Goal: Task Accomplishment & Management: Manage account settings

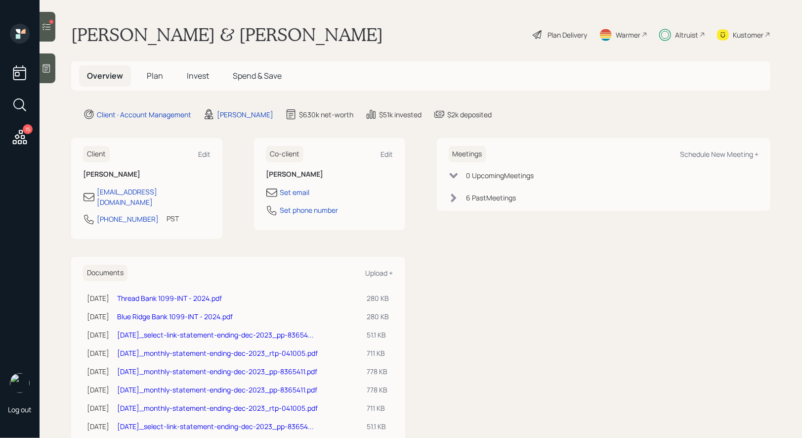
click at [197, 78] on span "Invest" at bounding box center [198, 75] width 22 height 11
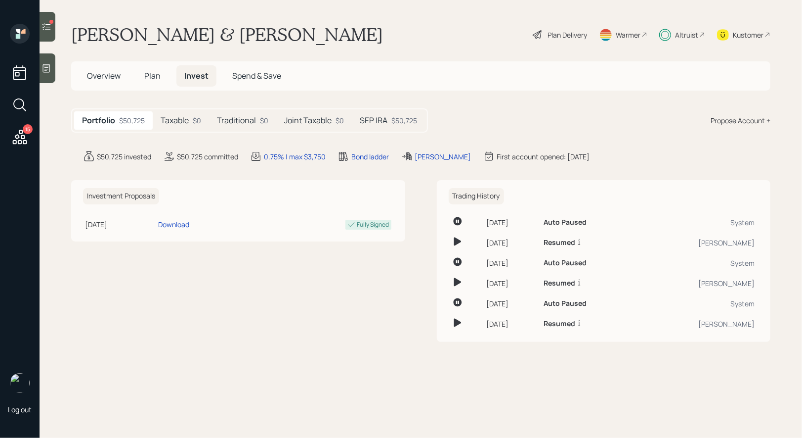
click at [397, 120] on div "$50,725" at bounding box center [405, 120] width 26 height 10
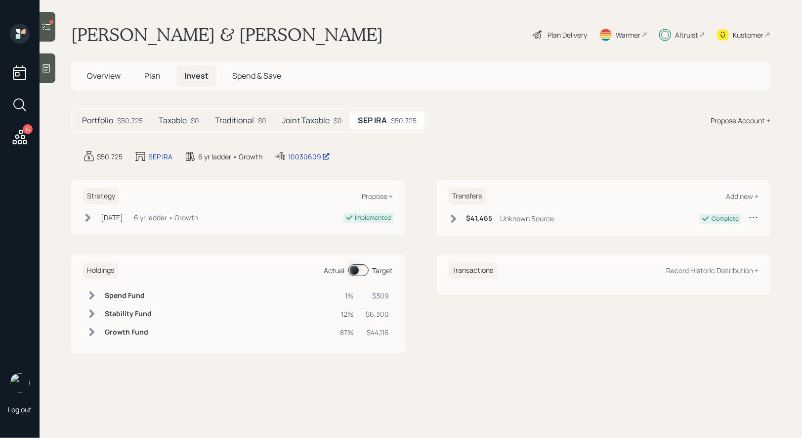
click at [355, 268] on span at bounding box center [359, 270] width 20 height 12
click at [361, 271] on span at bounding box center [359, 270] width 20 height 12
click at [52, 26] on div at bounding box center [48, 27] width 16 height 30
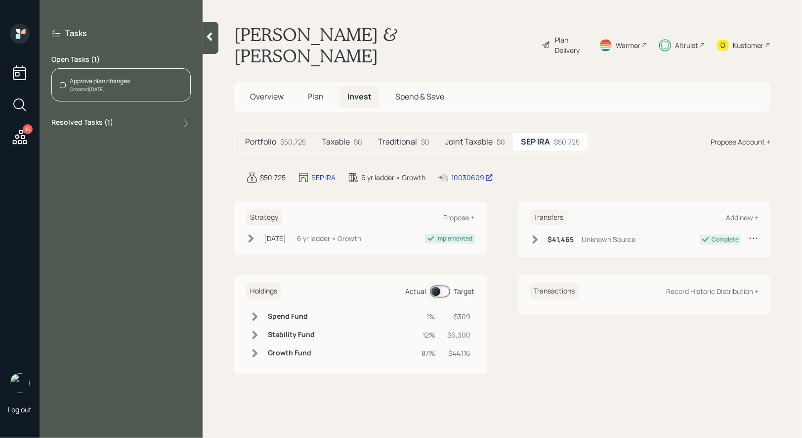
click at [106, 81] on div "Approve plan changes" at bounding box center [100, 81] width 60 height 9
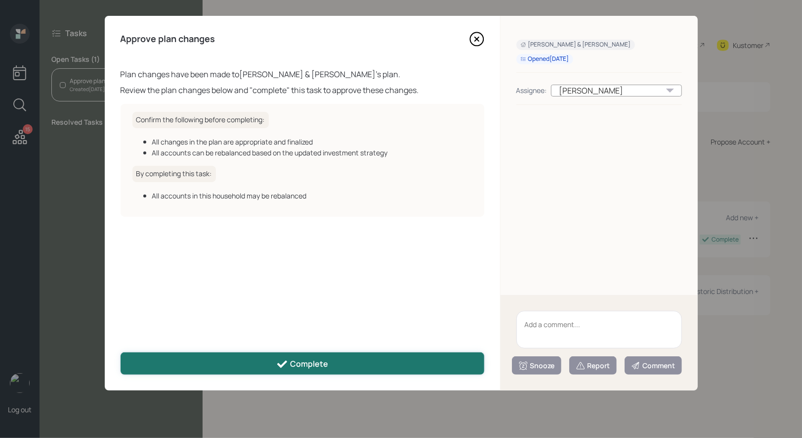
click at [294, 363] on div "Complete" at bounding box center [302, 364] width 52 height 12
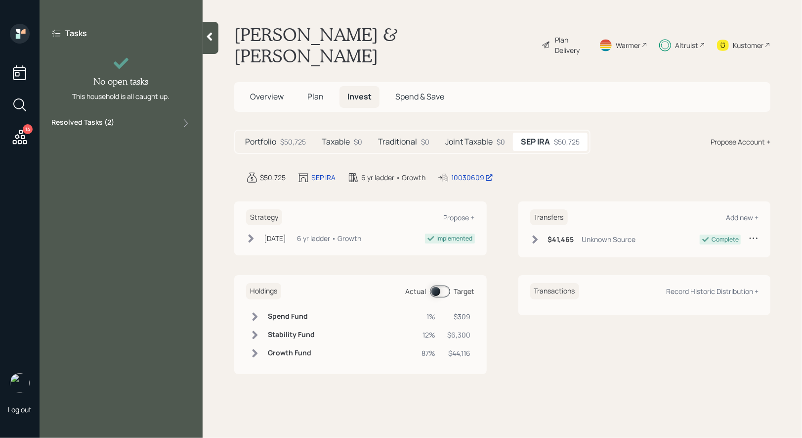
click at [18, 130] on icon at bounding box center [20, 137] width 18 height 18
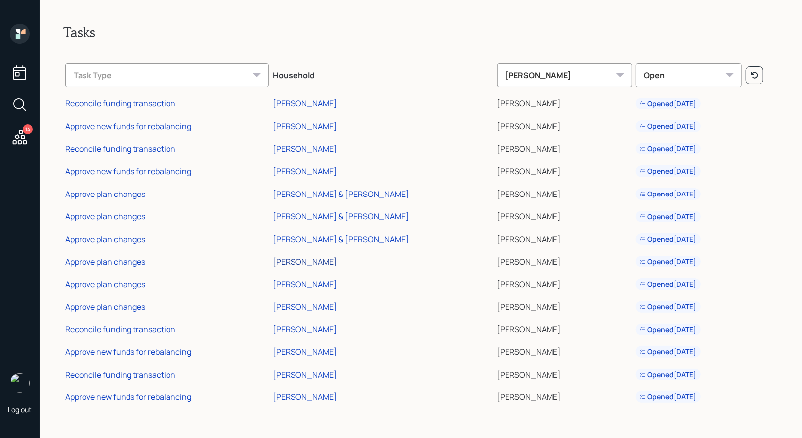
click at [314, 260] on div "[PERSON_NAME]" at bounding box center [305, 261] width 64 height 11
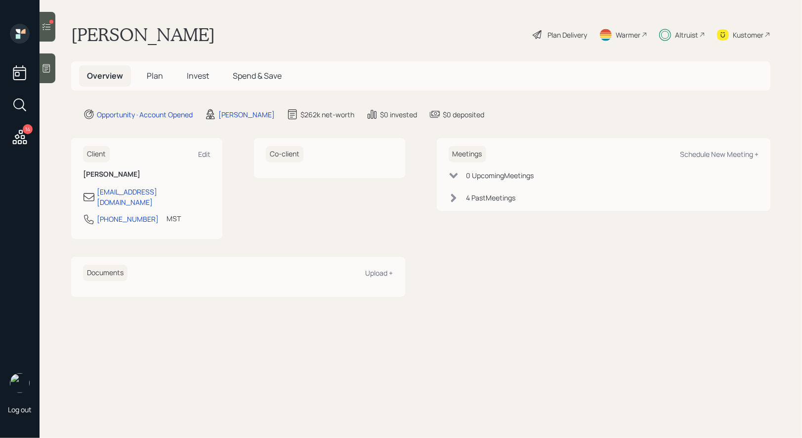
click at [40, 16] on div at bounding box center [48, 27] width 16 height 30
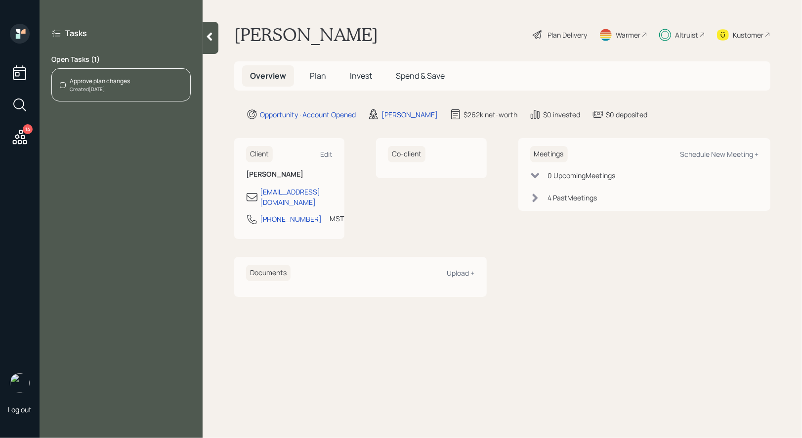
click at [362, 75] on span "Invest" at bounding box center [361, 75] width 22 height 11
